Goal: Information Seeking & Learning: Learn about a topic

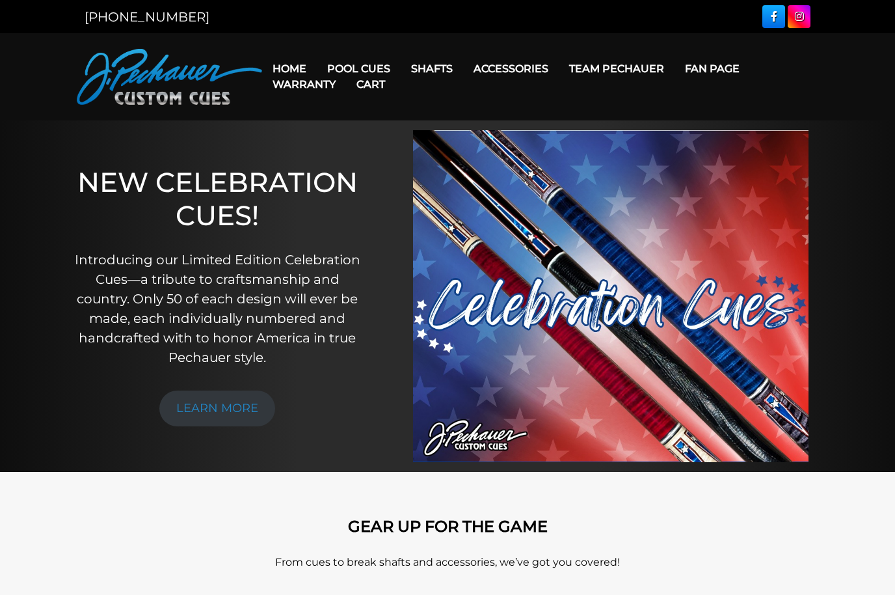
click at [377, 72] on link "Cart" at bounding box center [370, 84] width 49 height 33
click at [374, 68] on link "Cart" at bounding box center [370, 84] width 49 height 33
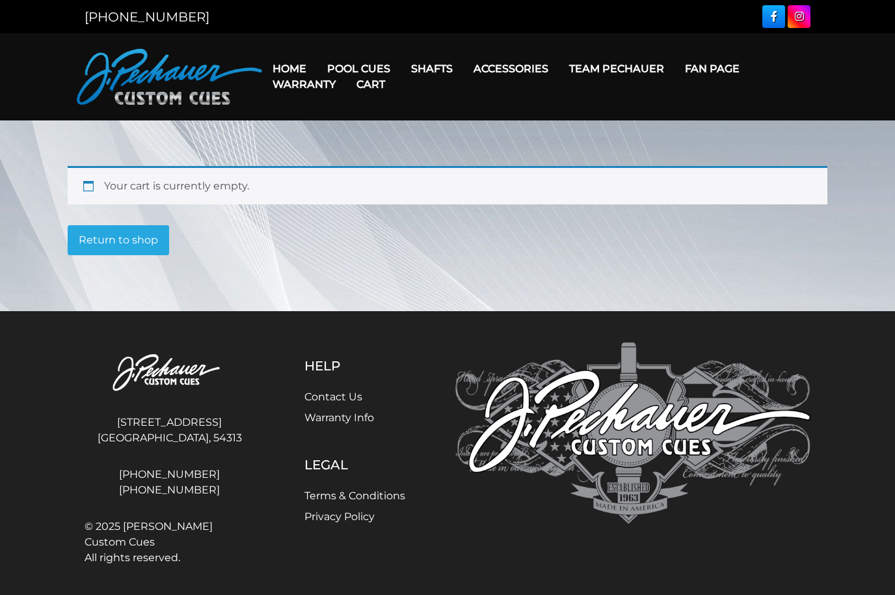
click at [387, 225] on link "Retired Cues" at bounding box center [398, 216] width 160 height 18
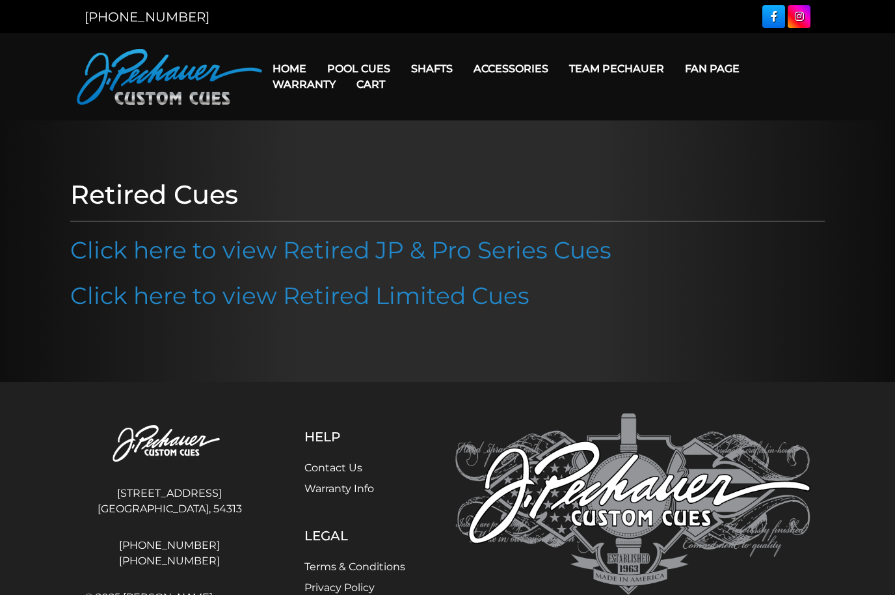
click at [513, 251] on link "Click here to view Retired JP & Pro Series Cues" at bounding box center [340, 250] width 541 height 29
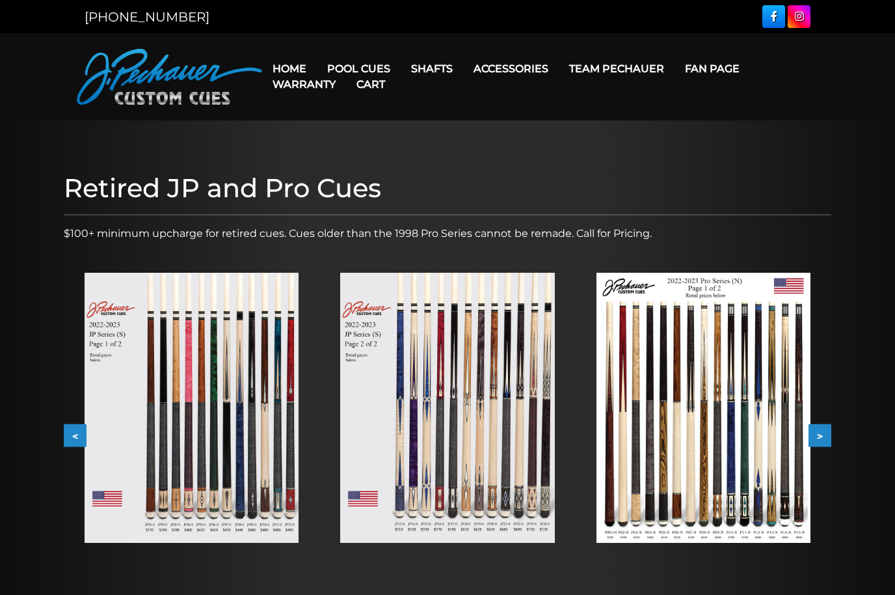
click at [253, 462] on img at bounding box center [192, 408] width 214 height 270
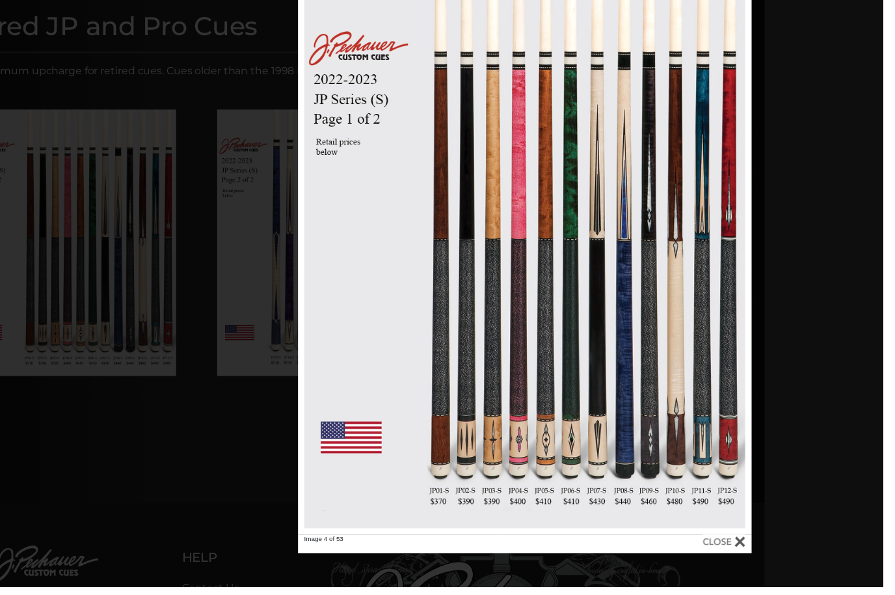
scroll to position [168, 130]
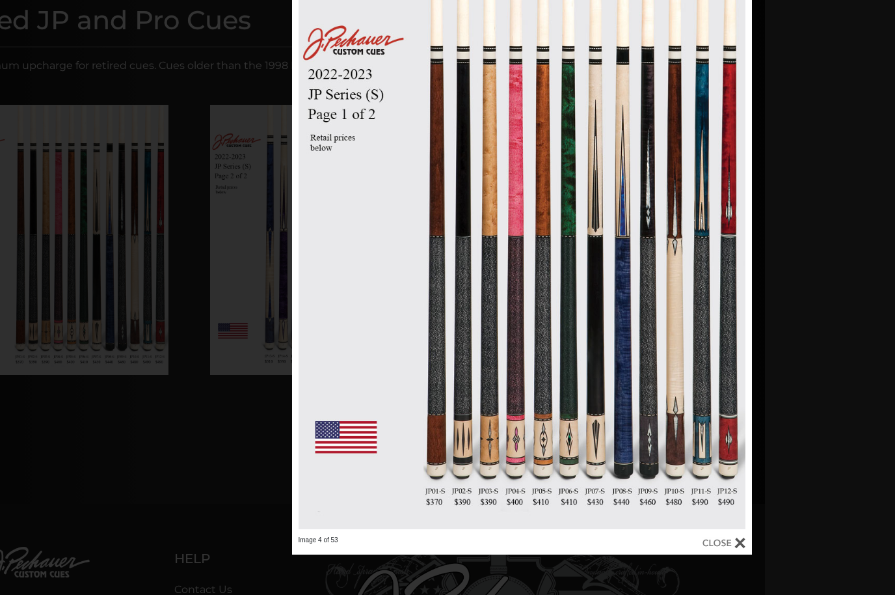
click at [802, 441] on div "Image 4 of 53" at bounding box center [521, 257] width 895 height 595
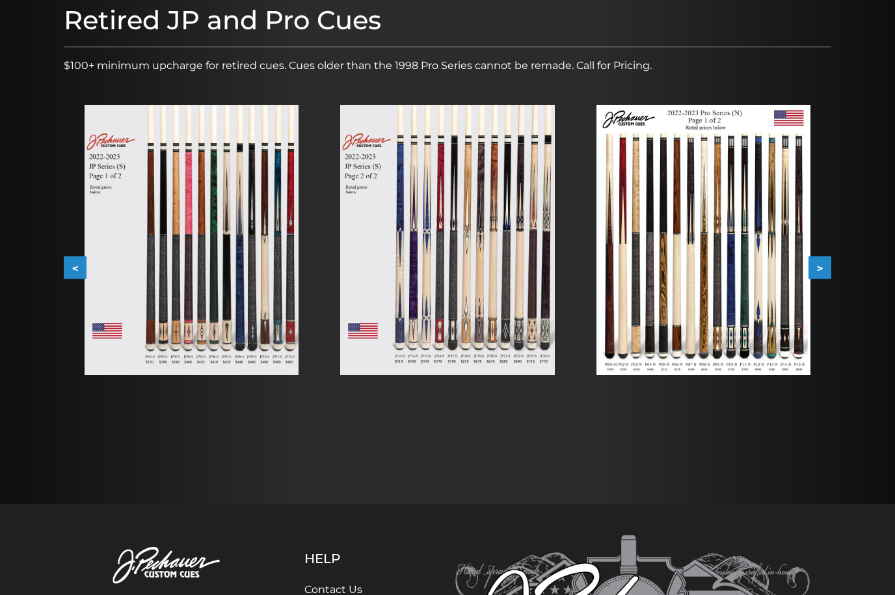
click at [456, 282] on img at bounding box center [447, 240] width 214 height 270
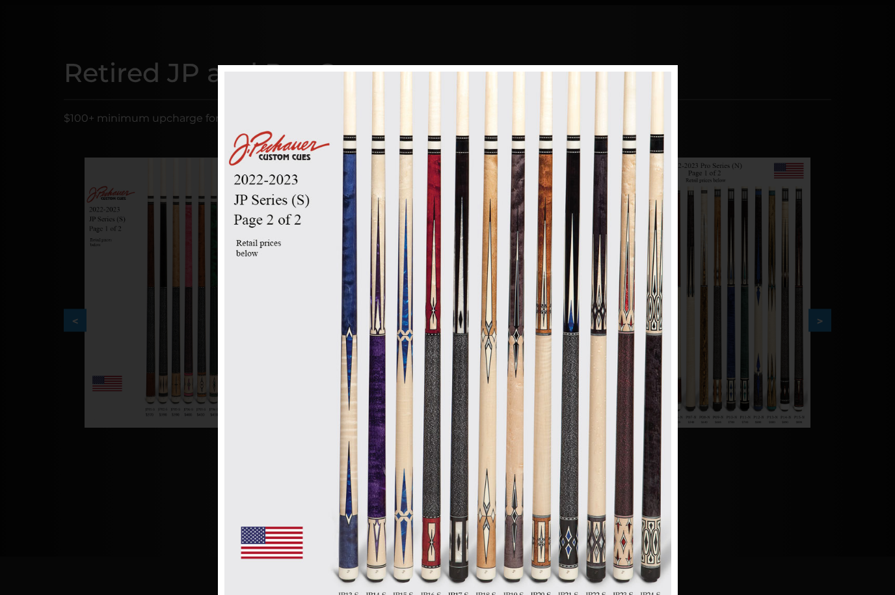
click at [668, 358] on link at bounding box center [573, 354] width 207 height 576
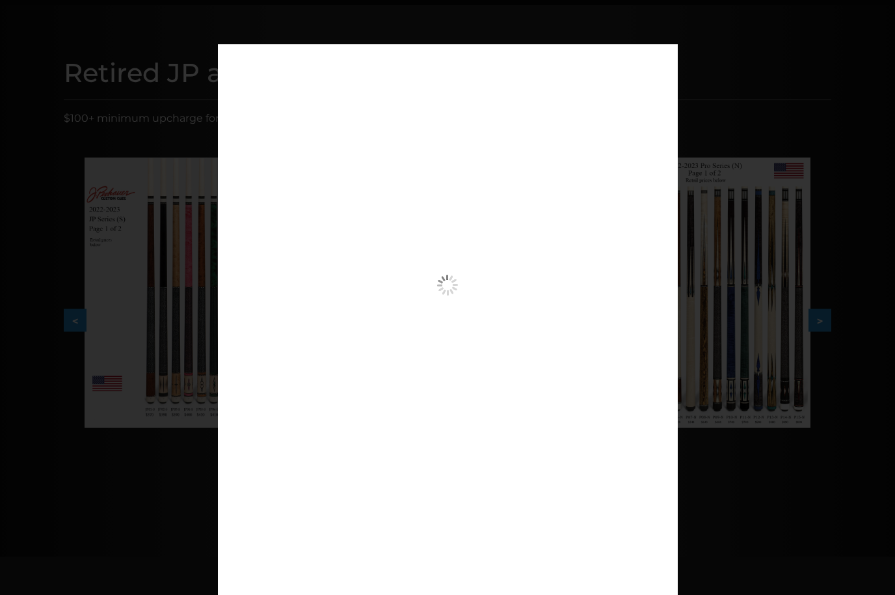
scroll to position [115, 0]
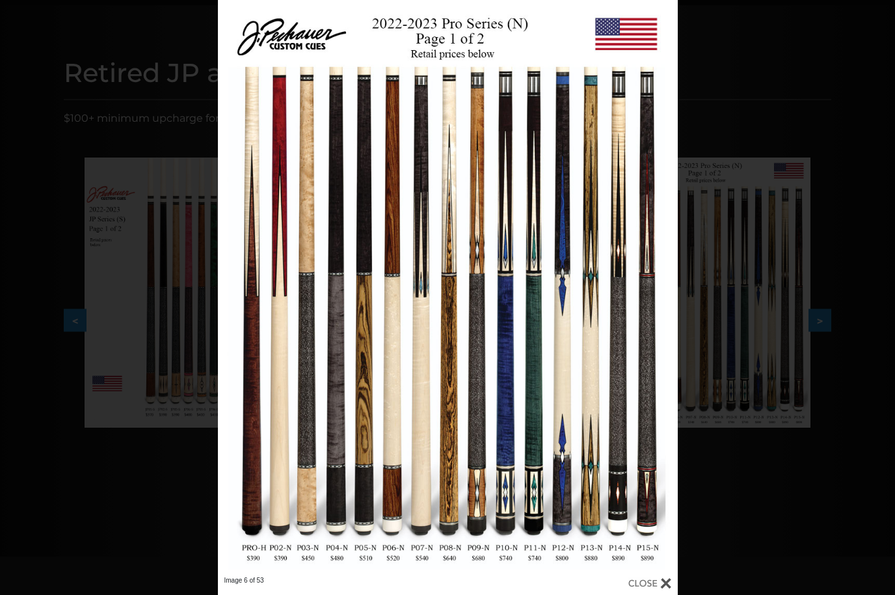
click at [664, 292] on link at bounding box center [573, 288] width 207 height 576
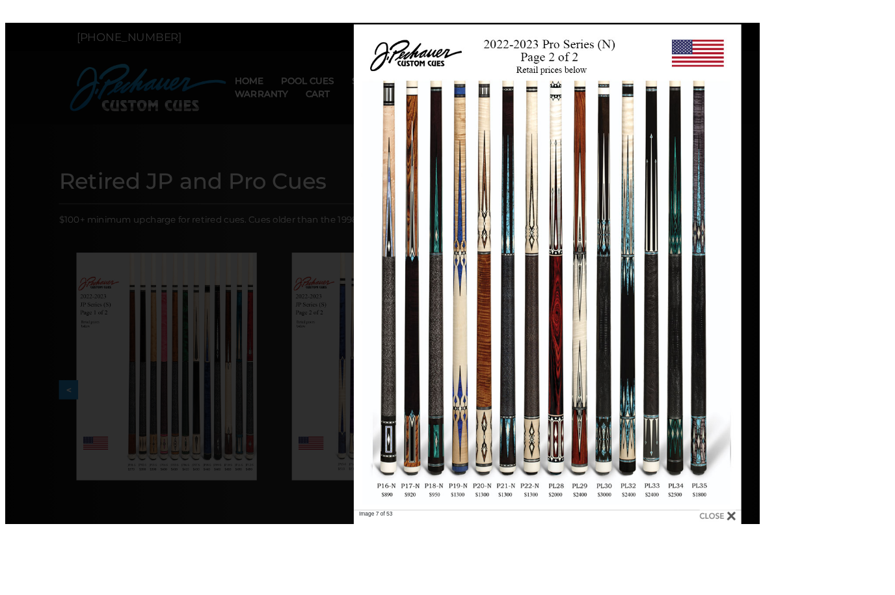
scroll to position [33, 118]
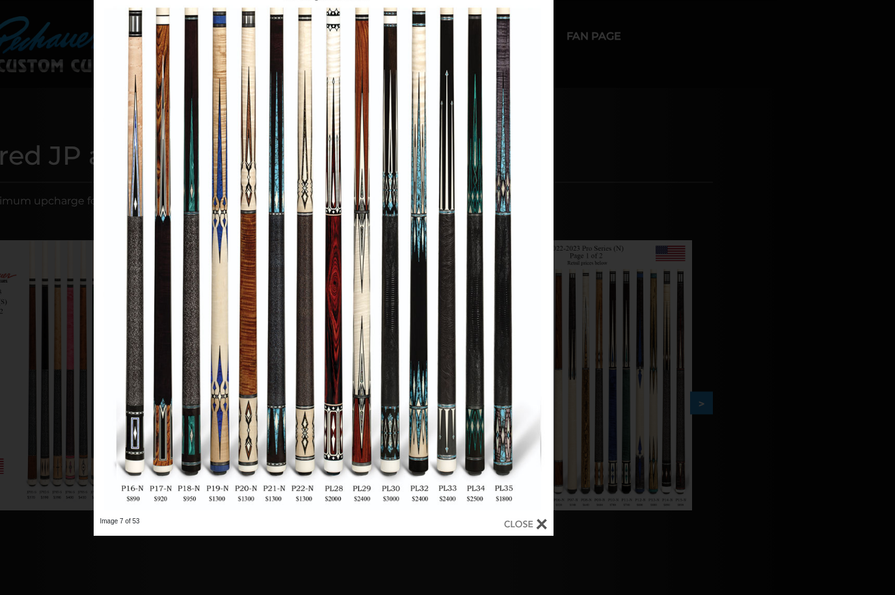
click at [750, 400] on div "Image 7 of 53" at bounding box center [323, 238] width 895 height 595
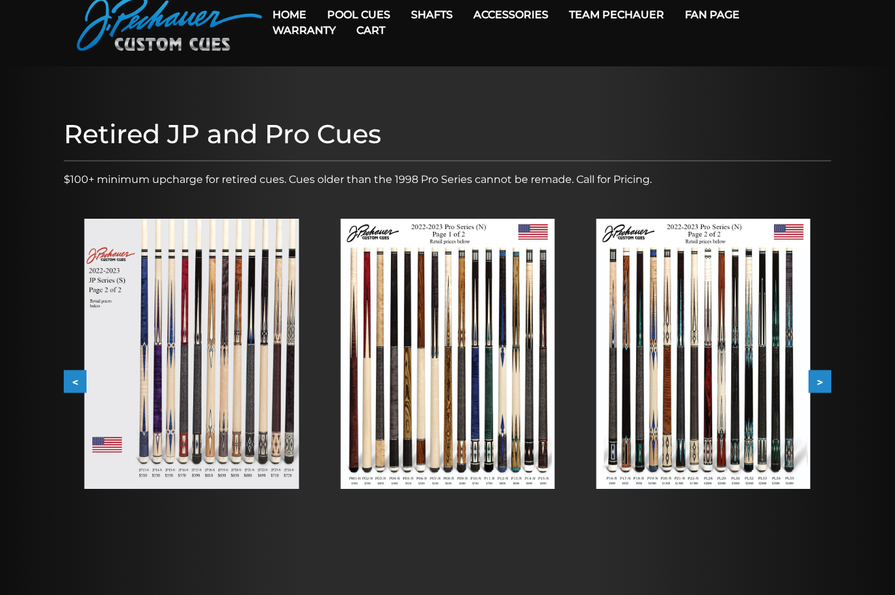
scroll to position [53, 0]
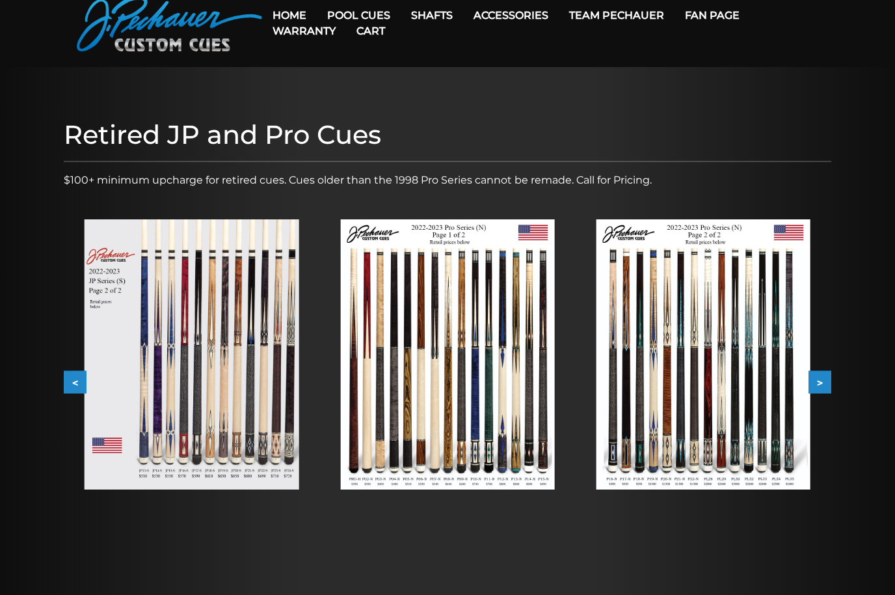
click at [239, 362] on img at bounding box center [192, 354] width 214 height 270
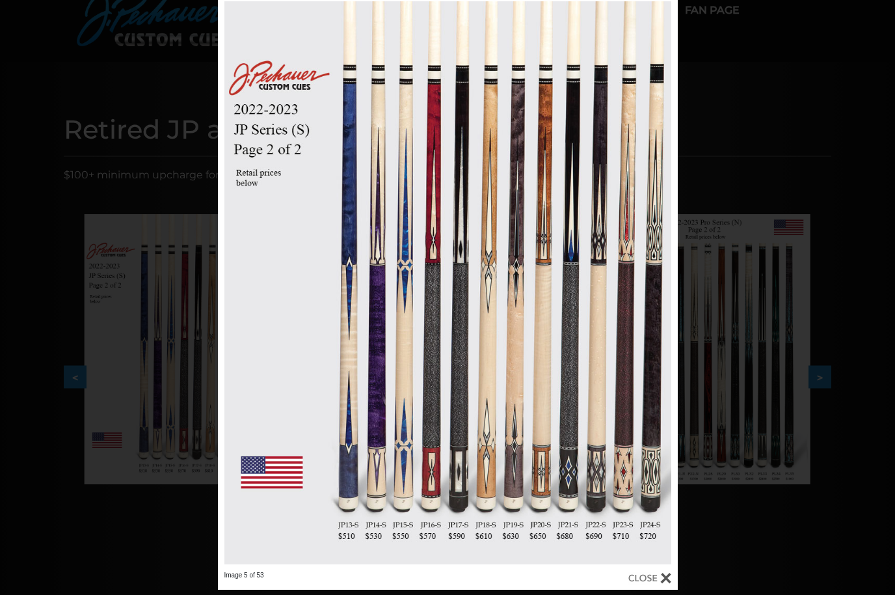
scroll to position [59, 0]
click at [237, 283] on link at bounding box center [321, 283] width 207 height 576
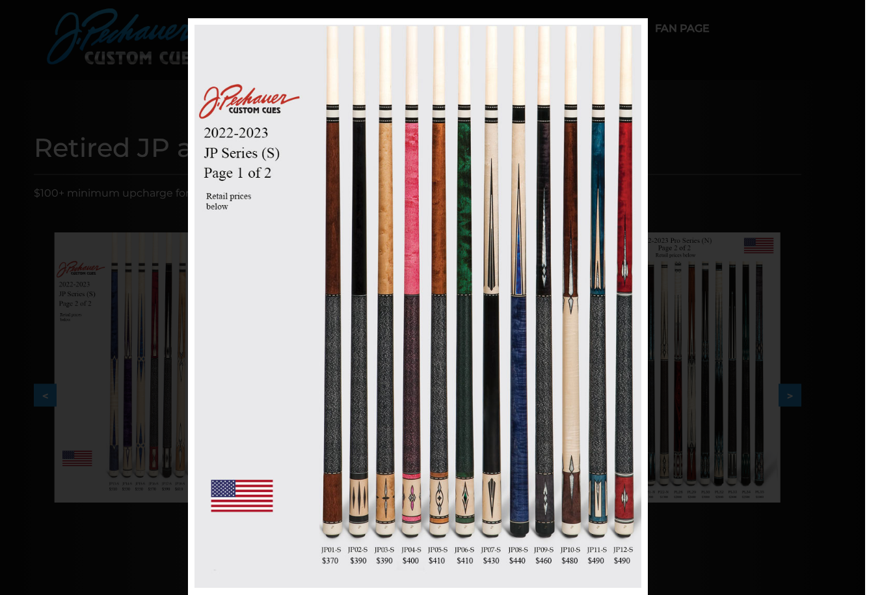
scroll to position [51, 0]
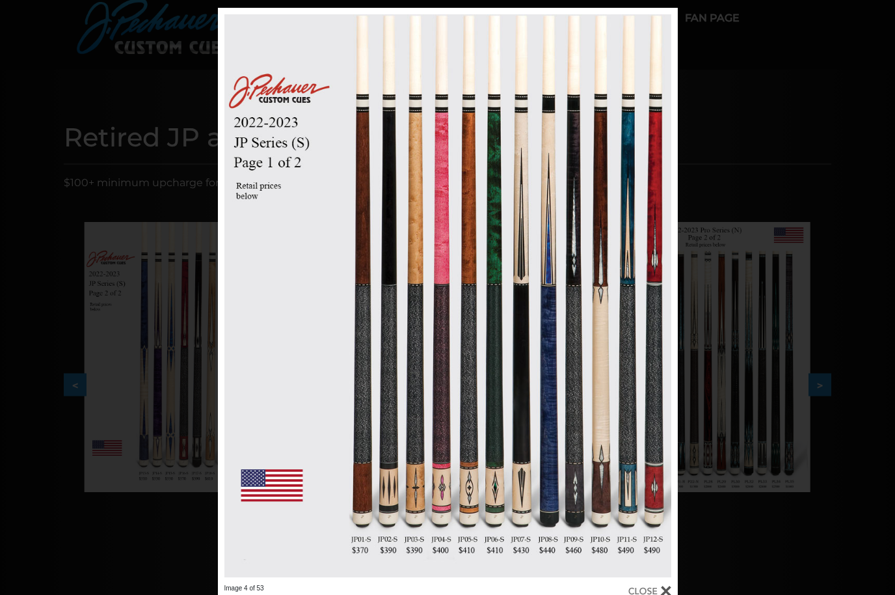
click at [668, 297] on link at bounding box center [573, 296] width 207 height 576
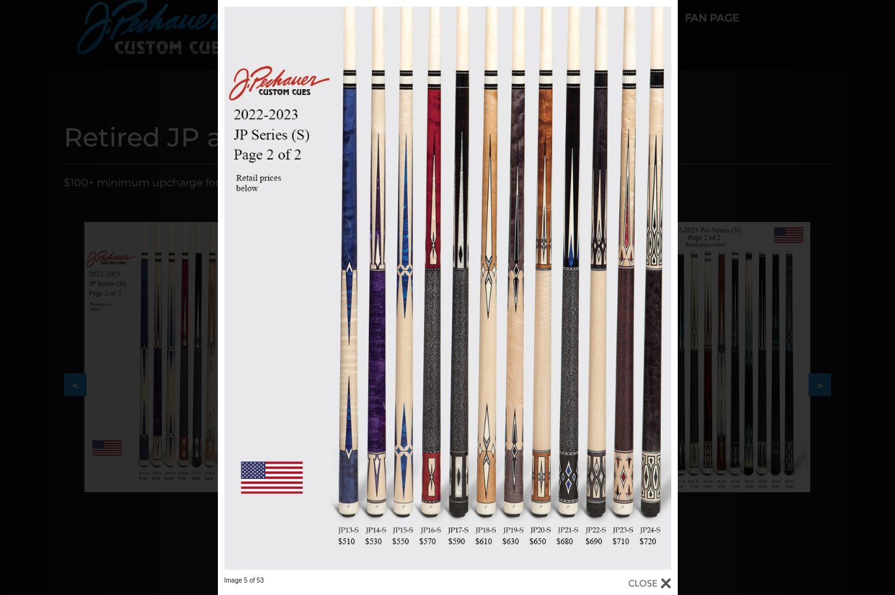
click at [249, 302] on link at bounding box center [321, 288] width 207 height 576
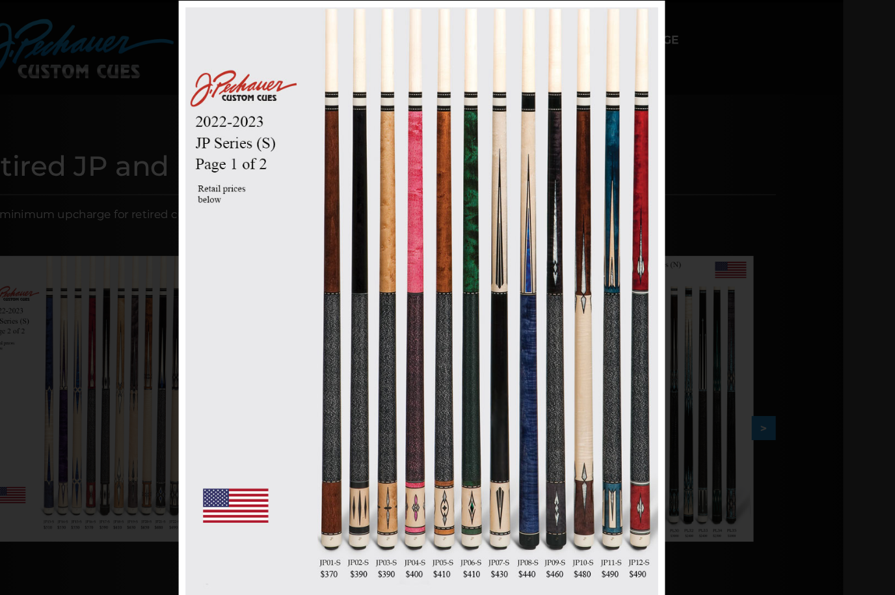
scroll to position [4, 49]
click at [615, 301] on link at bounding box center [573, 315] width 207 height 576
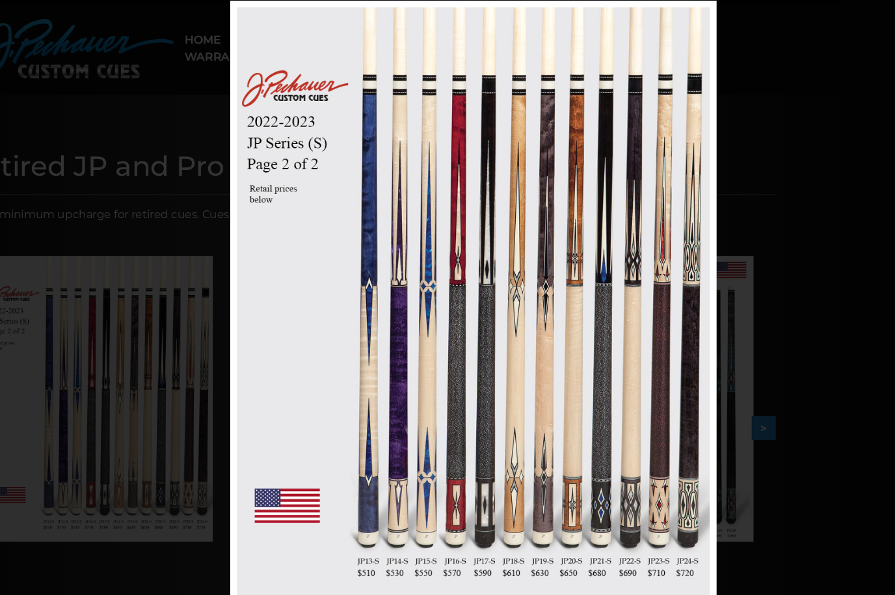
click at [659, 297] on link at bounding box center [622, 315] width 207 height 576
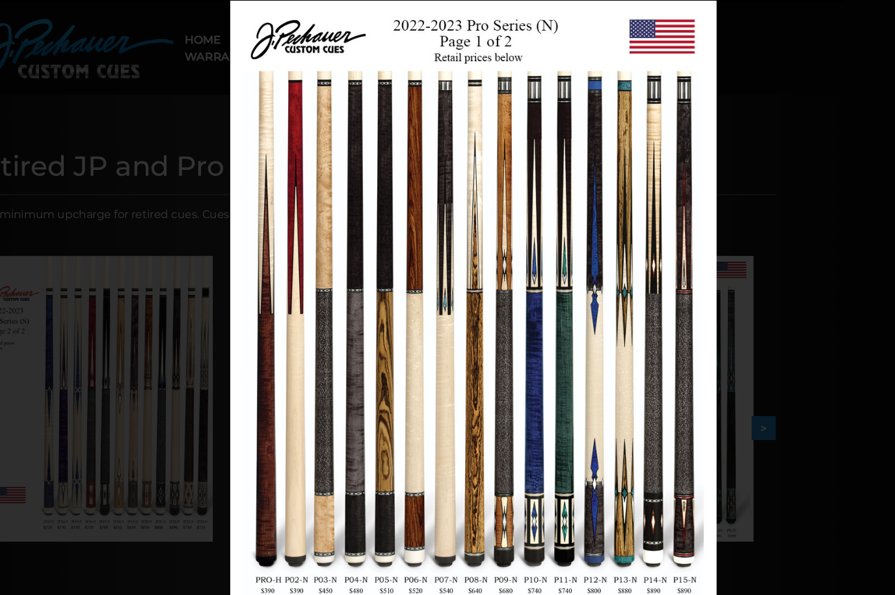
click at [267, 287] on link at bounding box center [370, 315] width 207 height 576
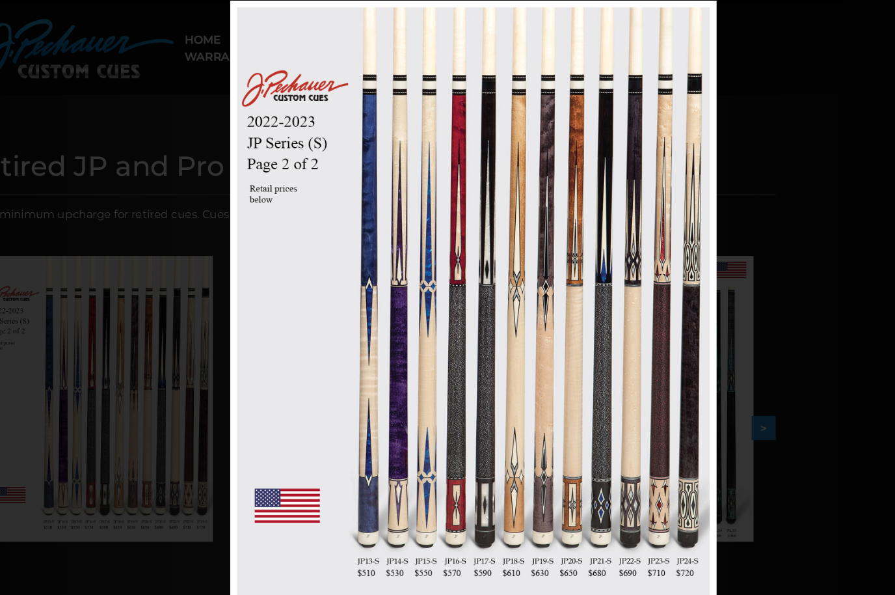
click at [267, 277] on link at bounding box center [370, 315] width 207 height 576
